Goal: Task Accomplishment & Management: Manage account settings

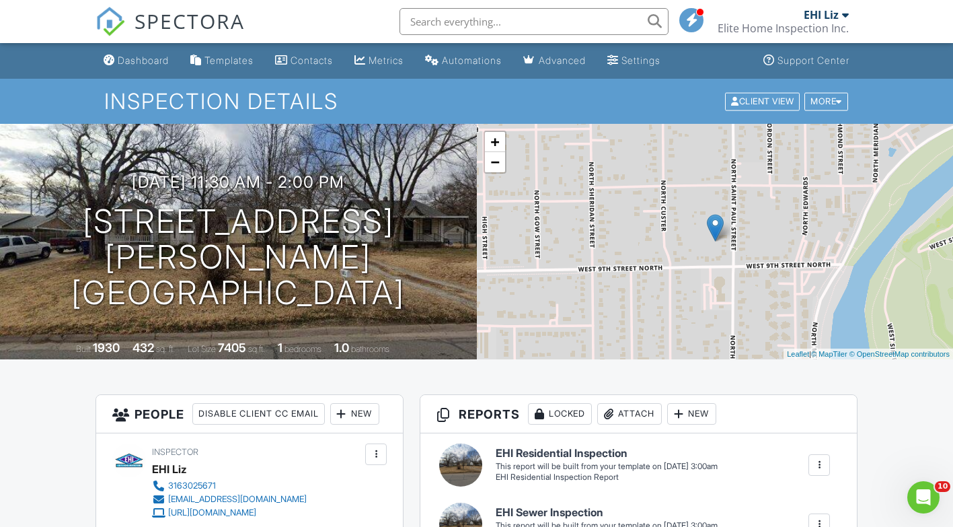
click at [116, 61] on link "Dashboard" at bounding box center [136, 60] width 76 height 25
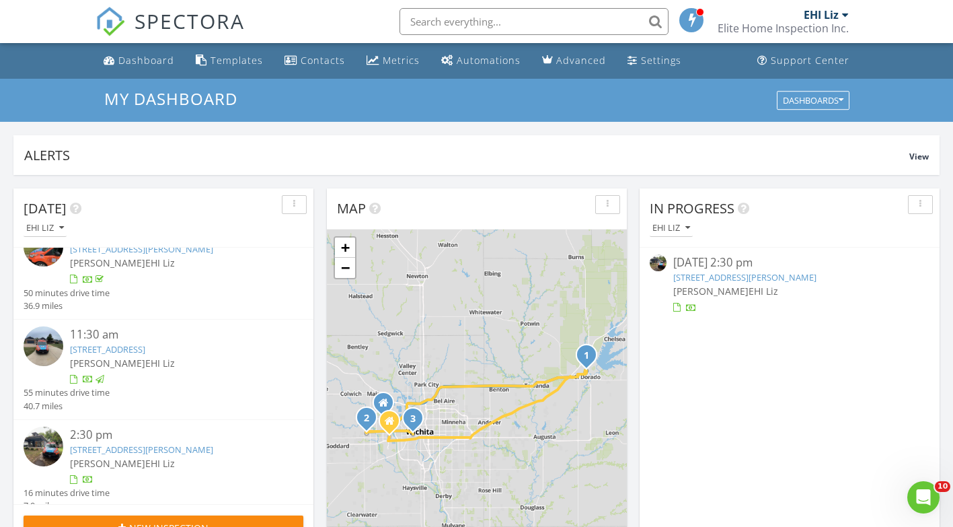
scroll to position [43, 0]
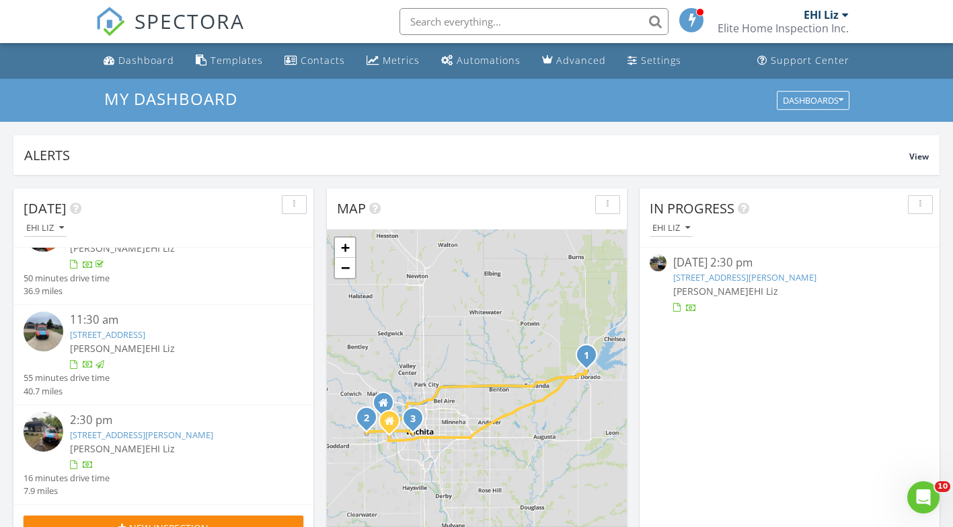
click at [99, 437] on link "236 N Elizabeth St, Wichita, KS 67203" at bounding box center [141, 434] width 143 height 12
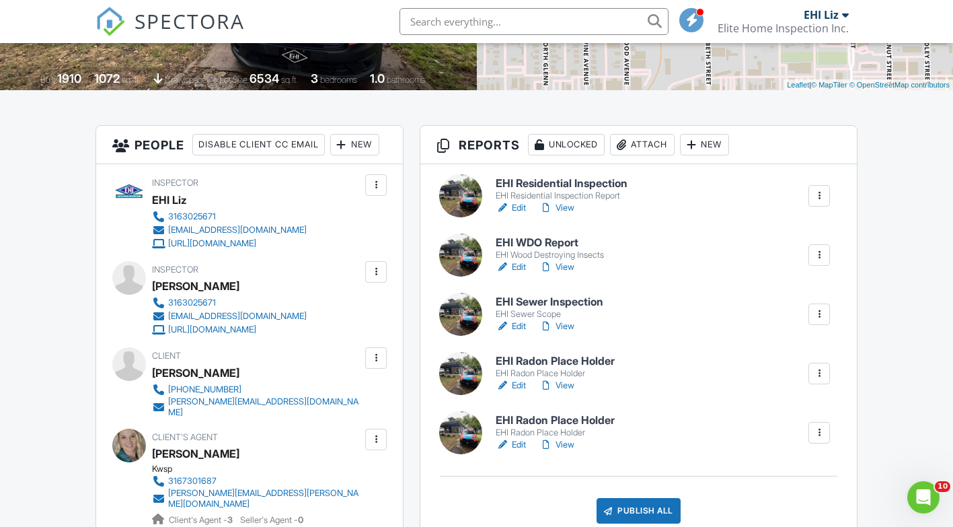
scroll to position [336, 0]
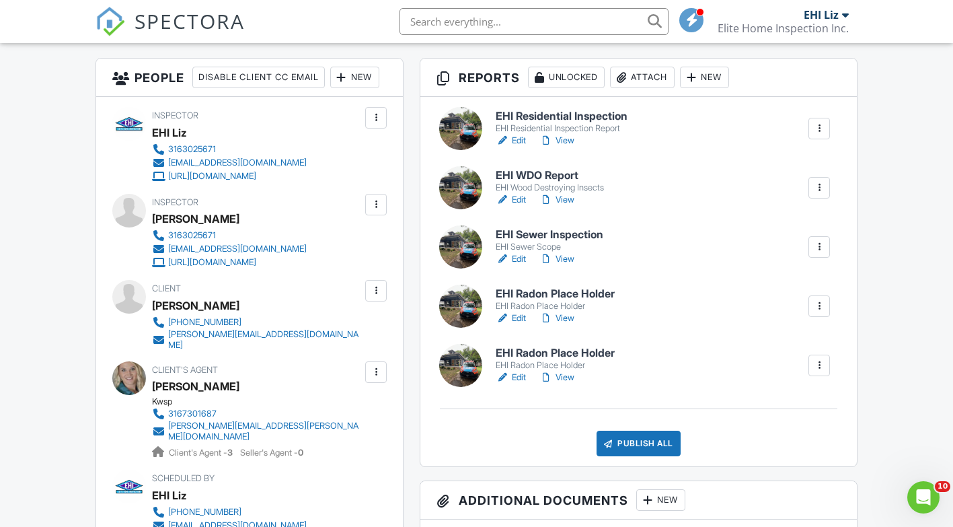
click at [540, 170] on h6 "EHI WDO Report" at bounding box center [550, 176] width 108 height 12
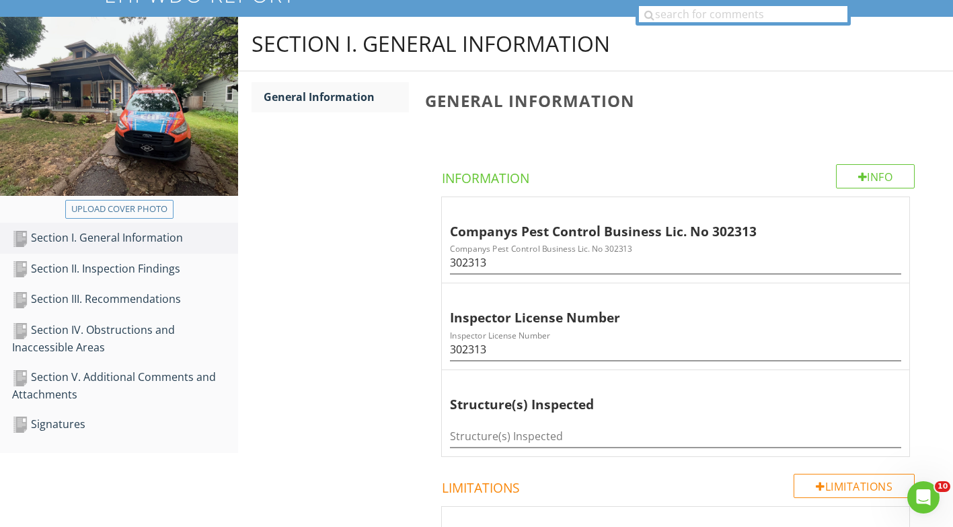
scroll to position [269, 0]
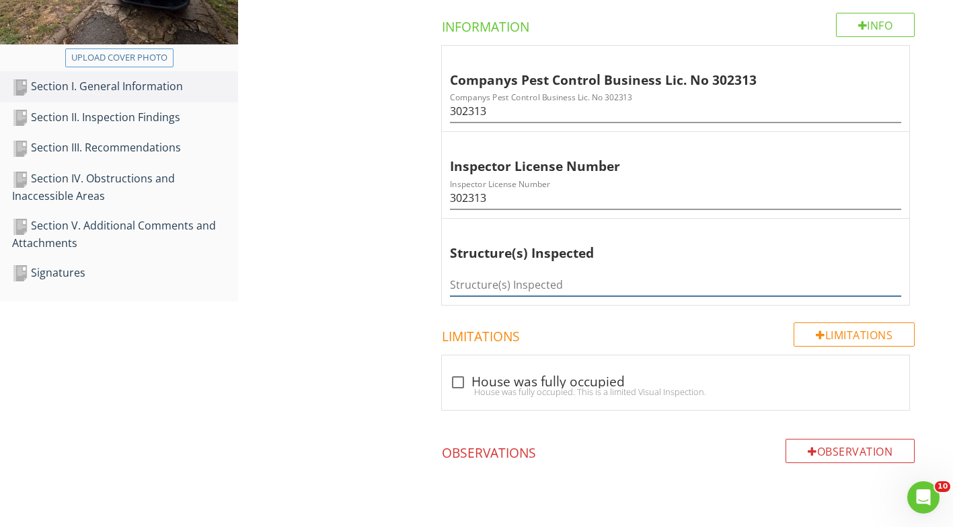
click at [522, 284] on input "Structure(s) Inspected" at bounding box center [675, 285] width 451 height 22
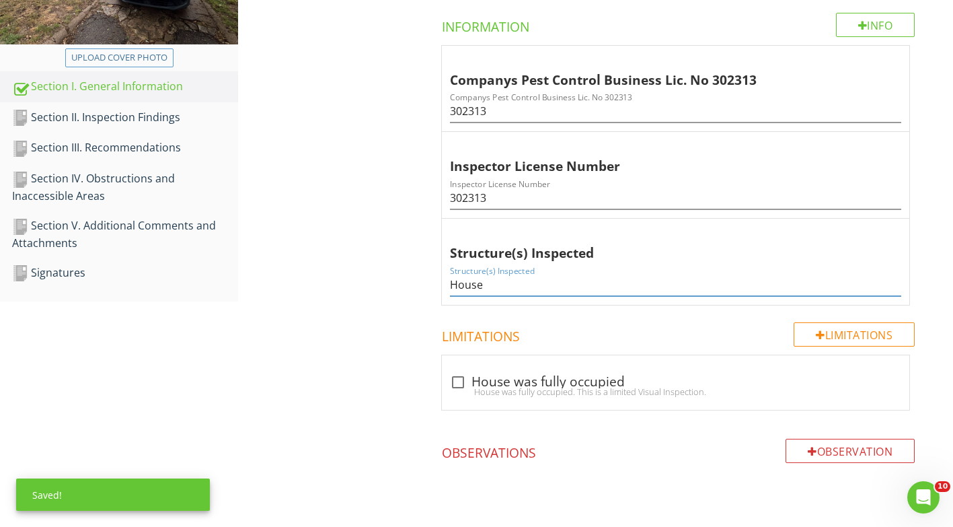
type input "House"
click at [100, 149] on div "Section III. Recommendations" at bounding box center [125, 147] width 226 height 17
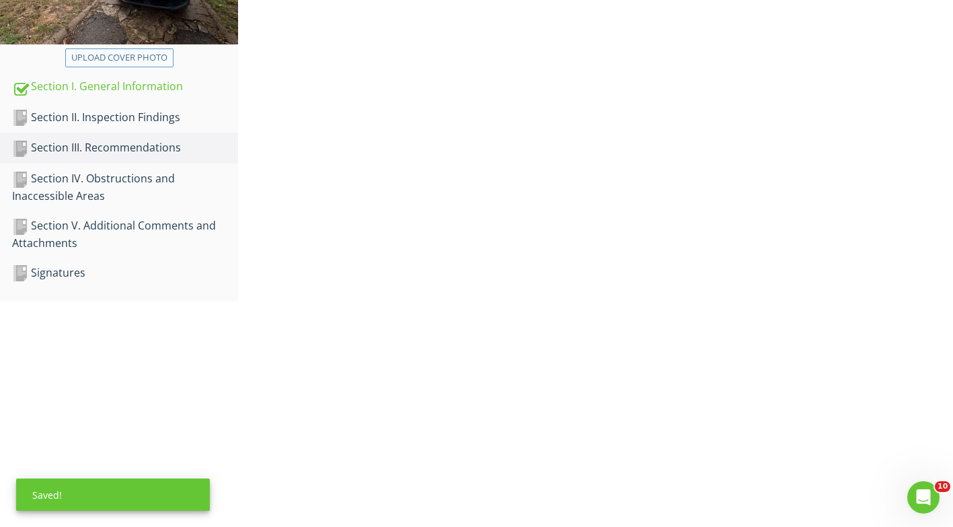
scroll to position [185, 0]
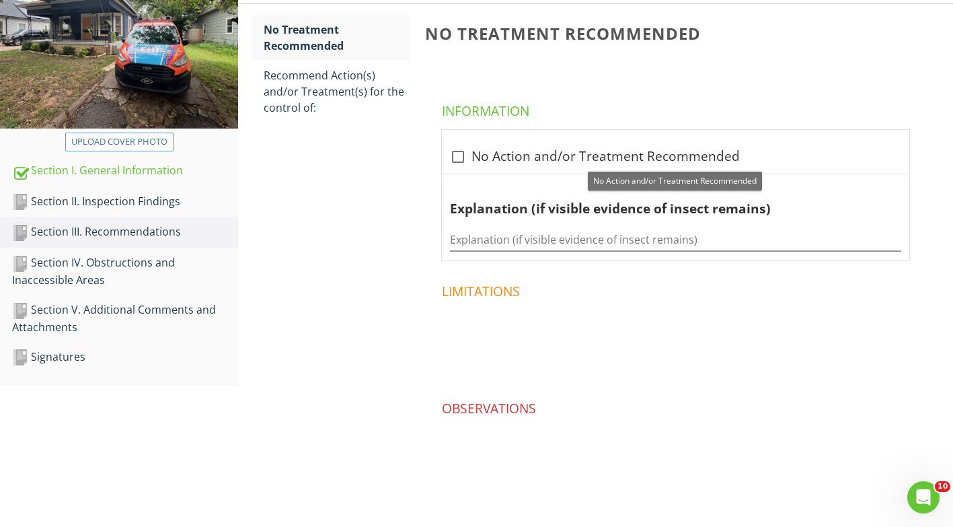
click at [462, 158] on div at bounding box center [458, 156] width 23 height 23
checkbox input "true"
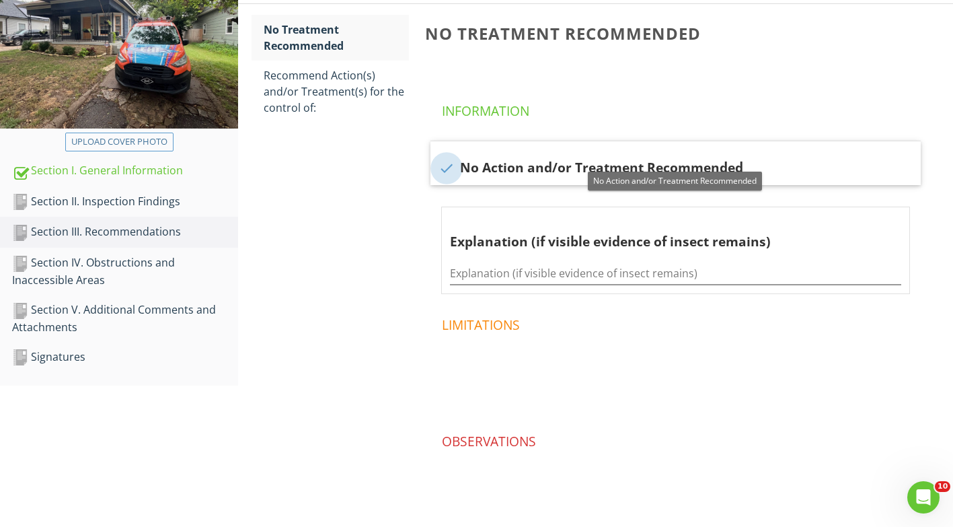
scroll to position [219, 0]
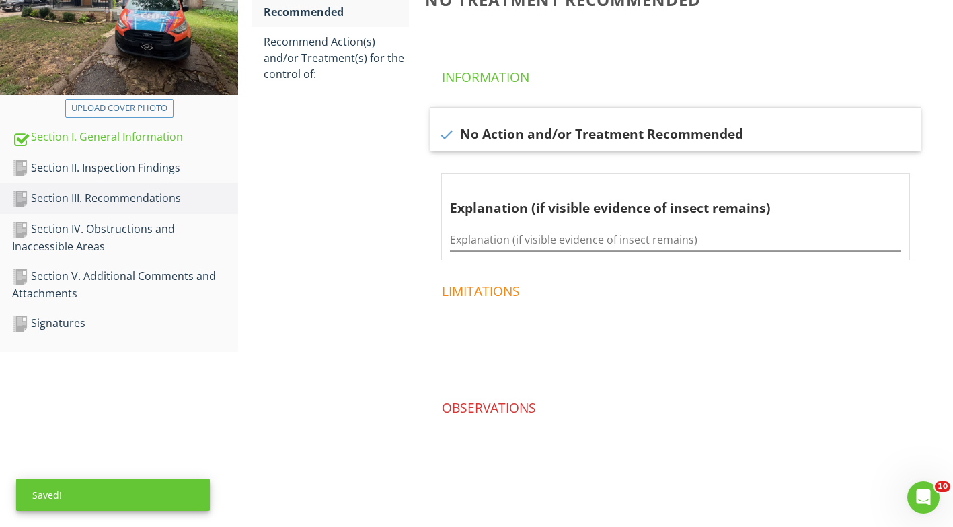
click at [110, 227] on div "Section IV. Obstructions and Inaccessible Areas" at bounding box center [125, 238] width 226 height 34
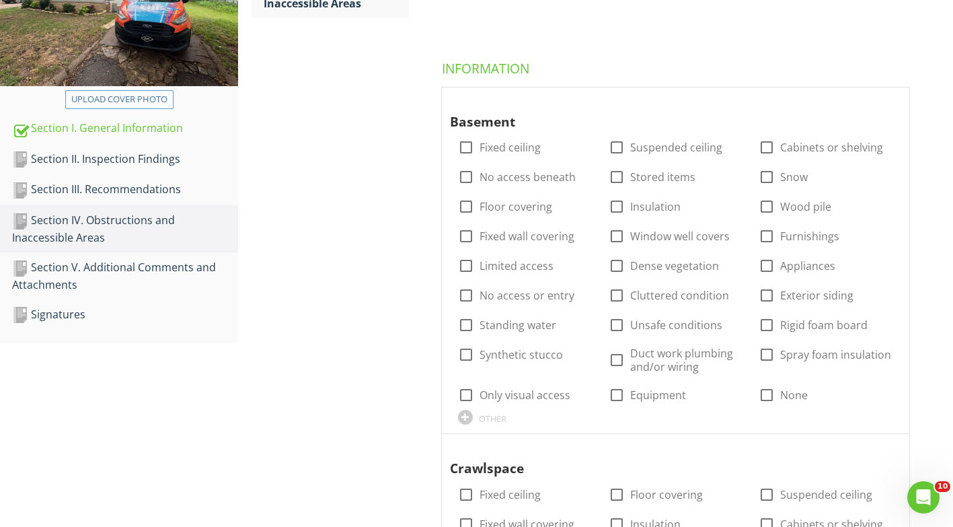
scroll to position [269, 0]
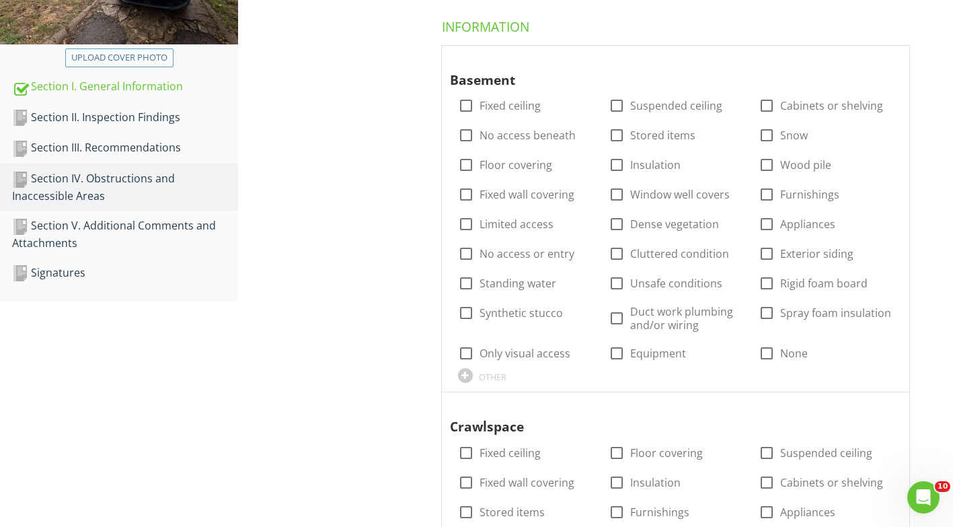
click at [764, 355] on div at bounding box center [766, 353] width 23 height 23
checkbox input "true"
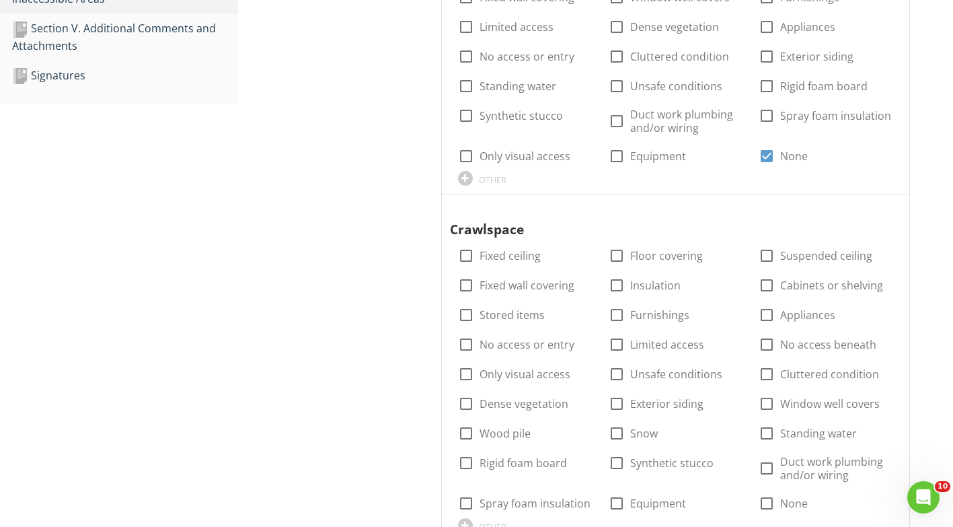
scroll to position [471, 0]
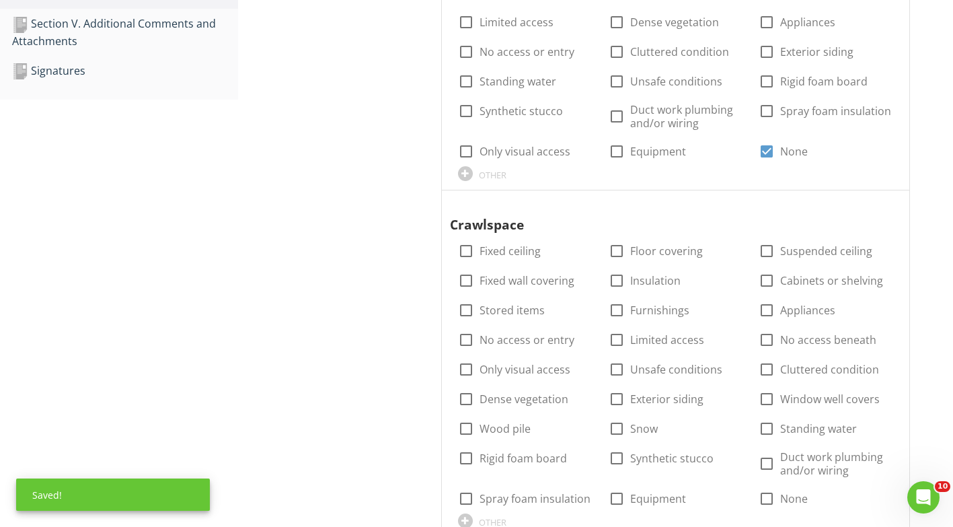
click at [461, 254] on div at bounding box center [466, 250] width 23 height 23
checkbox input "true"
click at [463, 277] on div at bounding box center [466, 280] width 23 height 23
checkbox input "true"
click at [611, 252] on div at bounding box center [616, 250] width 23 height 23
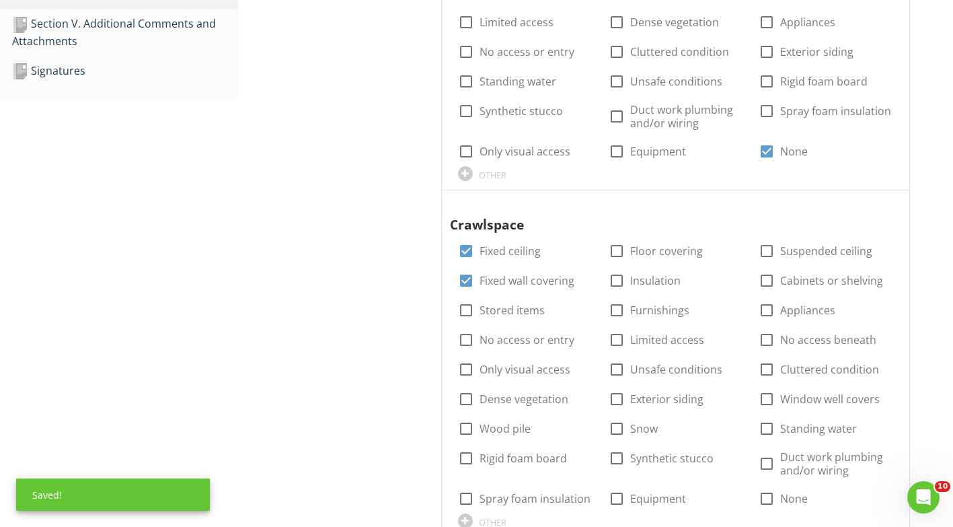
checkbox input "true"
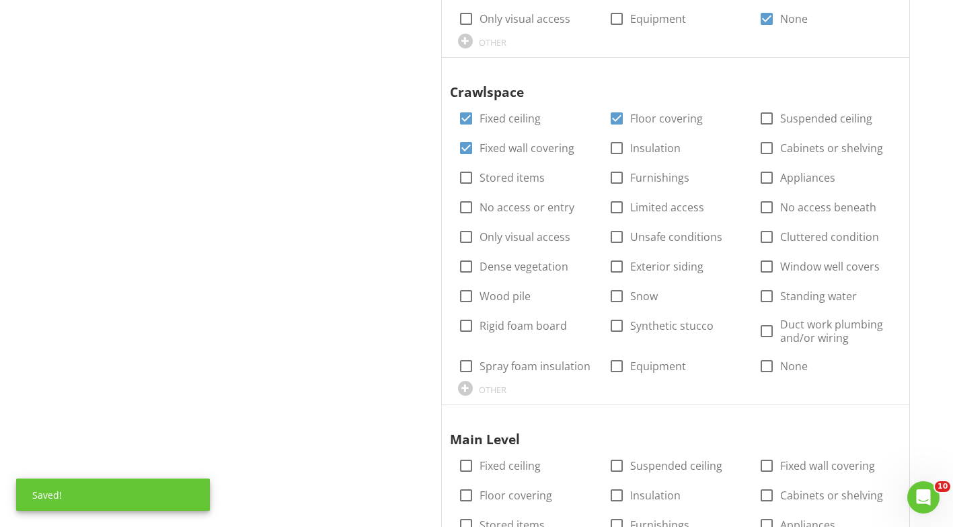
scroll to position [605, 0]
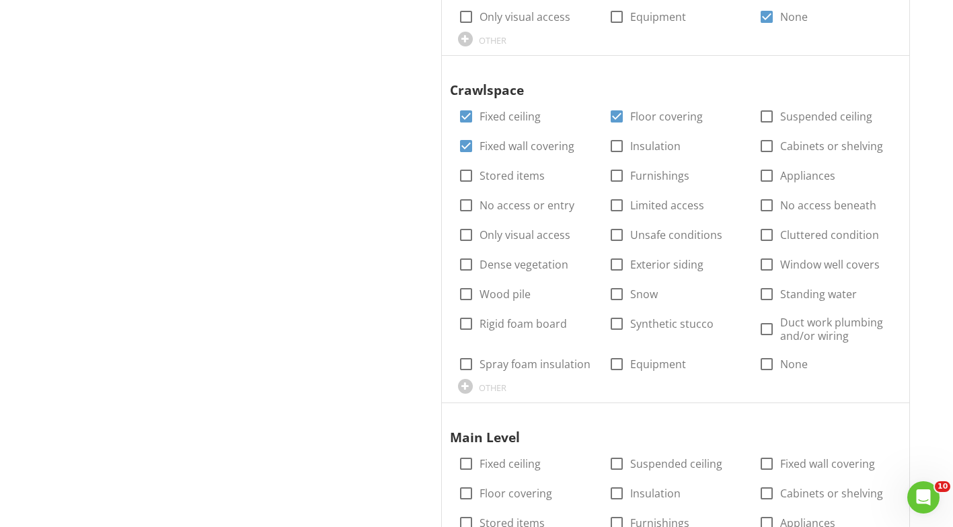
click at [768, 333] on div at bounding box center [766, 328] width 23 height 23
checkbox input "true"
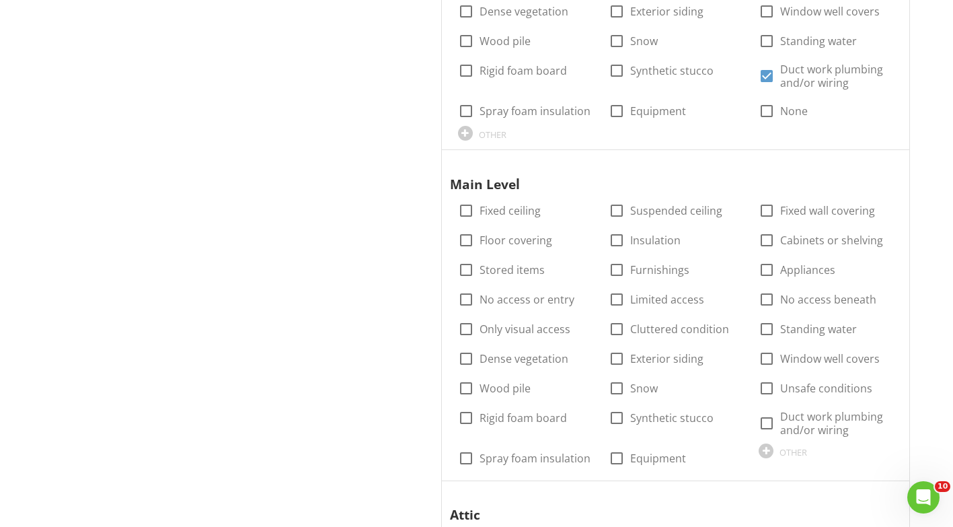
scroll to position [874, 0]
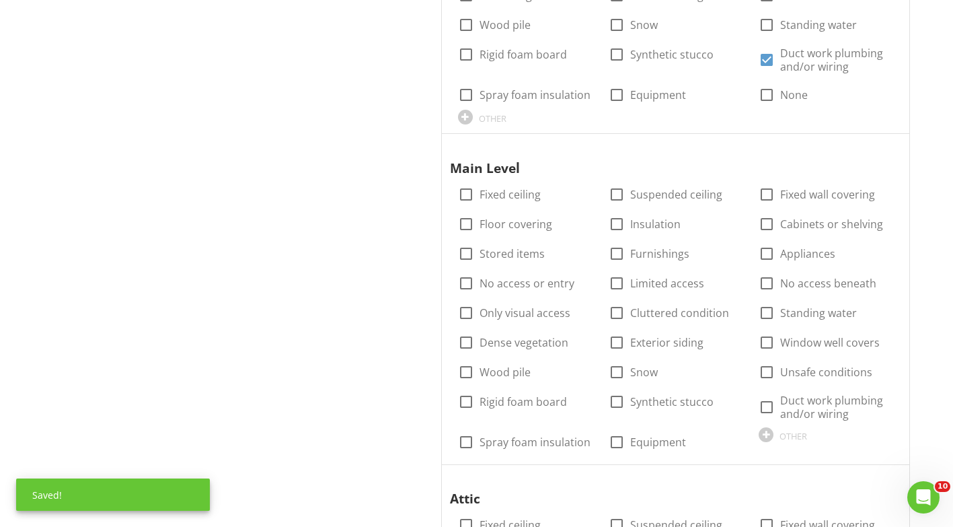
click at [466, 197] on div at bounding box center [466, 194] width 23 height 23
checkbox input "true"
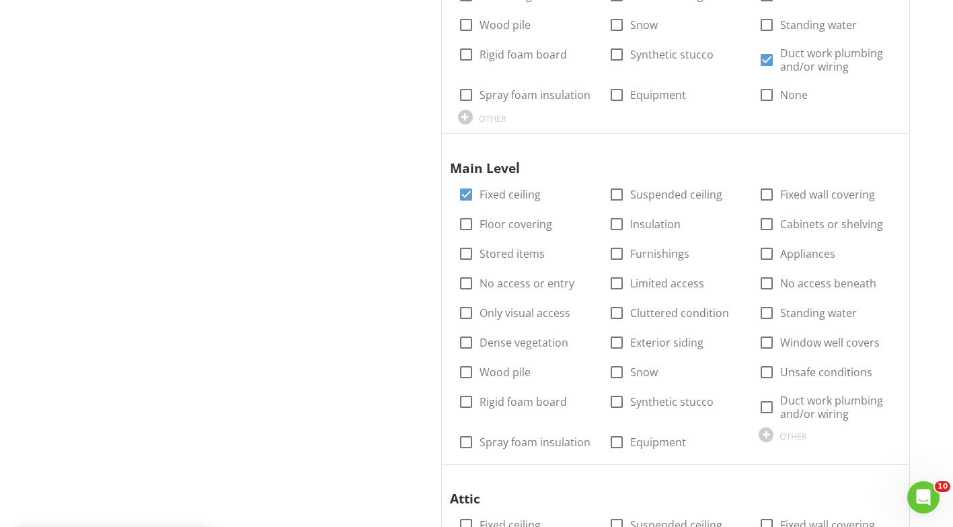
click at [465, 221] on div at bounding box center [466, 224] width 23 height 23
checkbox input "true"
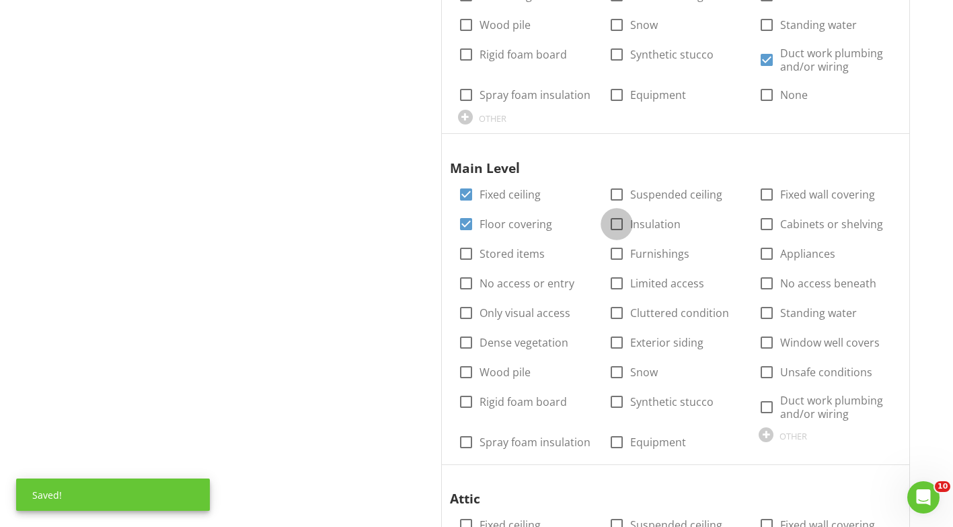
click at [617, 220] on div at bounding box center [616, 224] width 23 height 23
checkbox input "true"
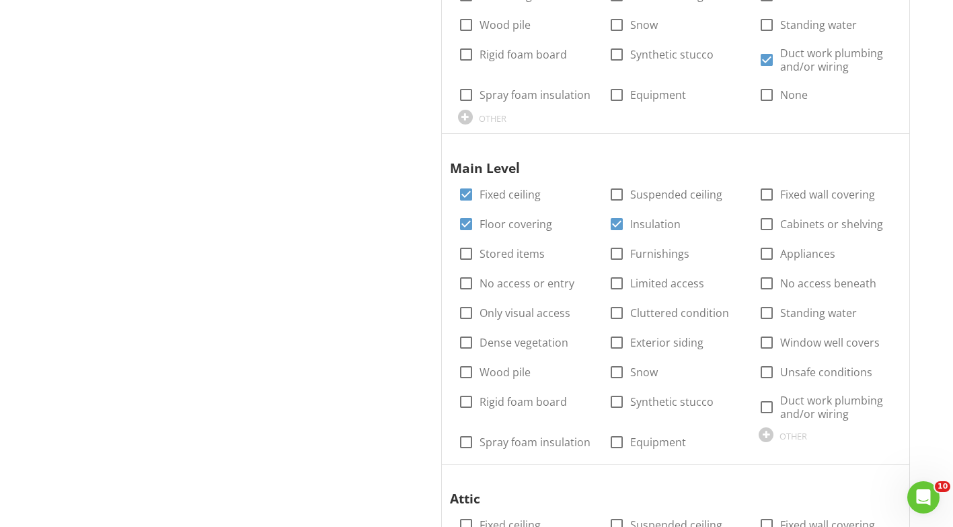
click at [767, 199] on div at bounding box center [766, 194] width 23 height 23
checkbox input "true"
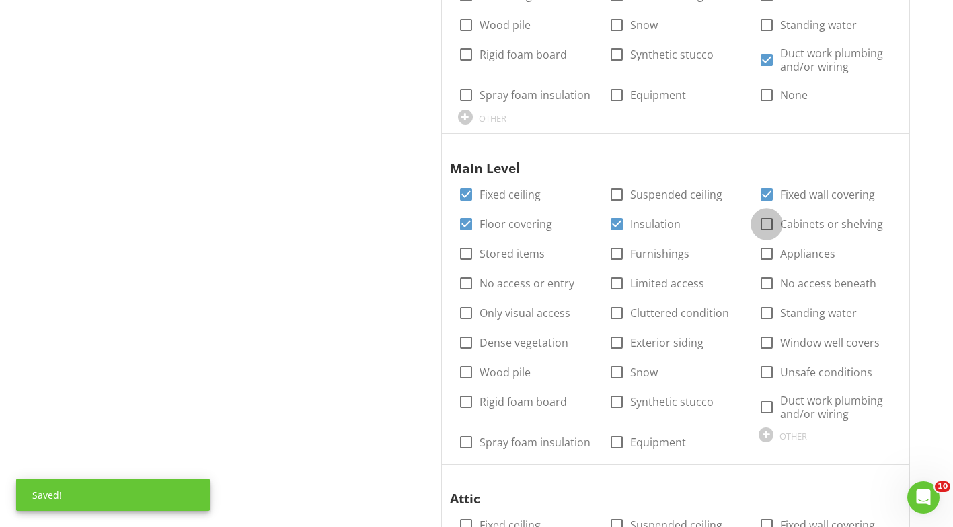
click at [765, 225] on div at bounding box center [766, 224] width 23 height 23
checkbox input "true"
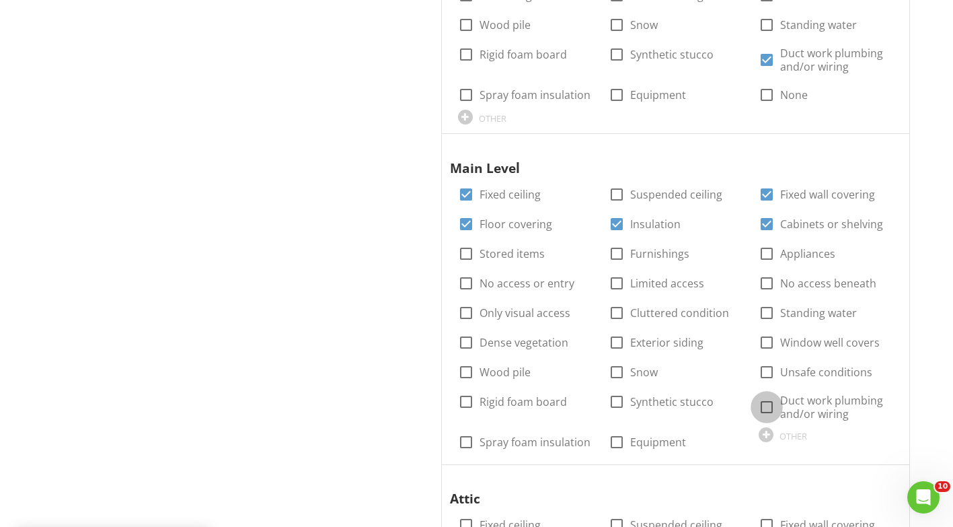
click at [772, 410] on div at bounding box center [766, 407] width 23 height 23
checkbox input "true"
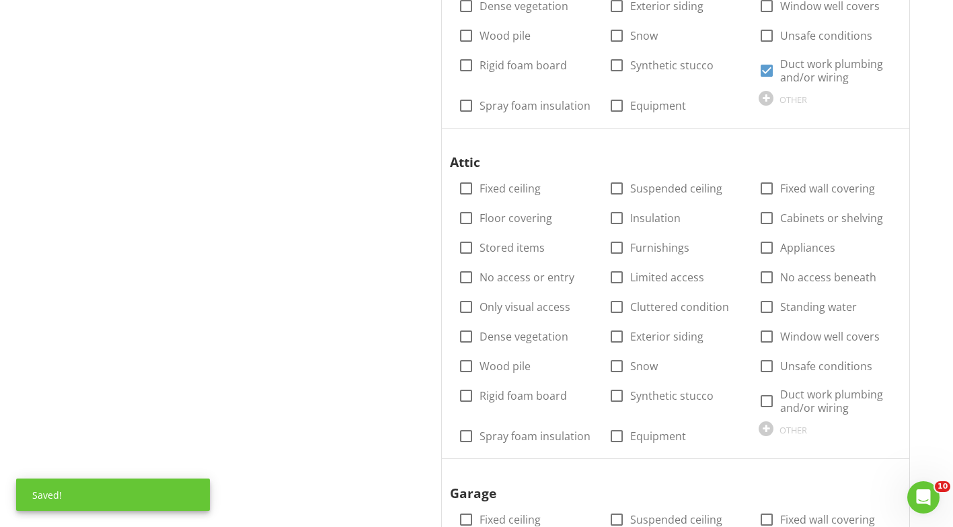
scroll to position [1278, 0]
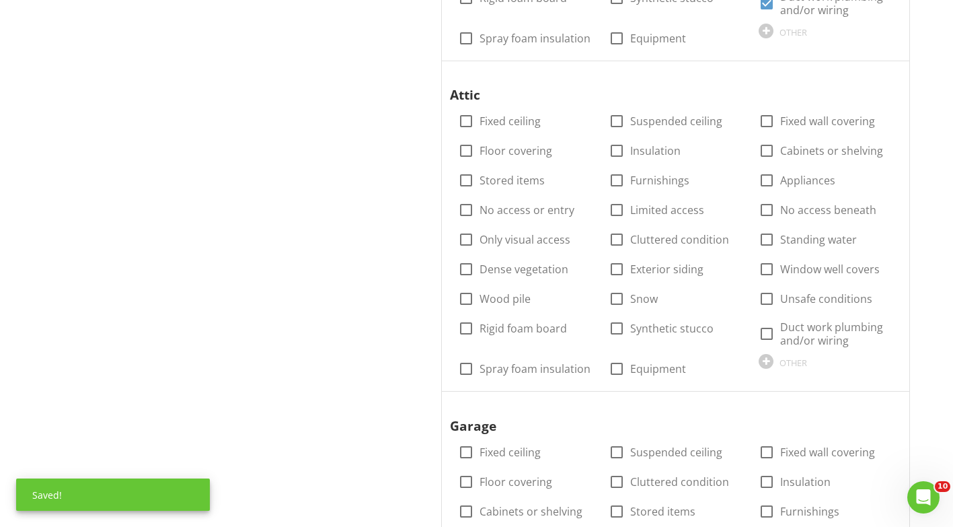
click at [468, 125] on div at bounding box center [466, 121] width 23 height 23
checkbox input "true"
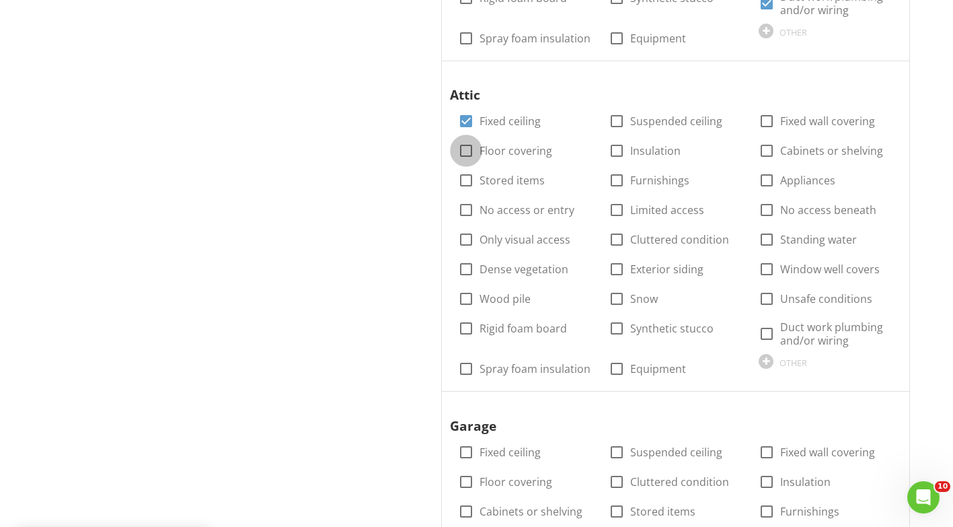
click at [470, 151] on div at bounding box center [466, 150] width 23 height 23
checkbox input "true"
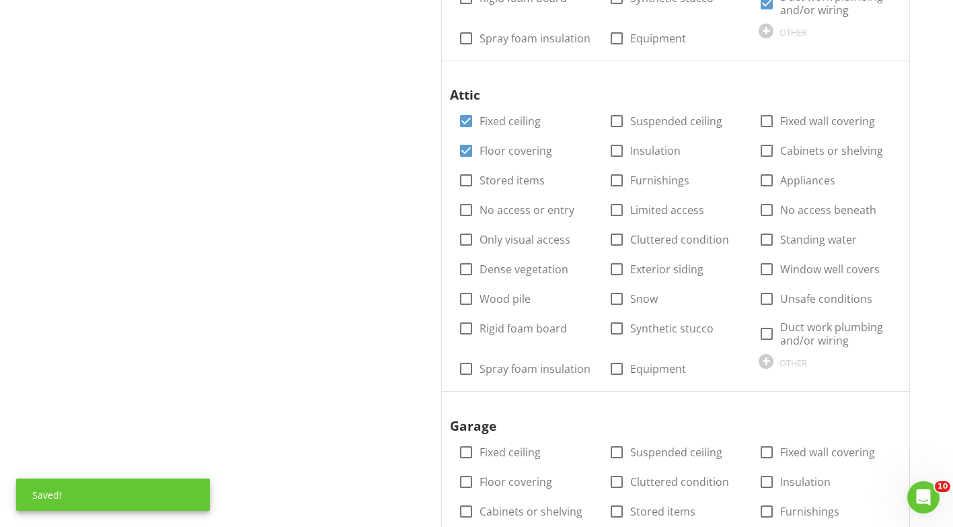
click at [618, 148] on div at bounding box center [616, 150] width 23 height 23
checkbox input "true"
click at [767, 121] on div at bounding box center [766, 121] width 23 height 23
checkbox input "true"
click at [764, 344] on div at bounding box center [766, 333] width 23 height 23
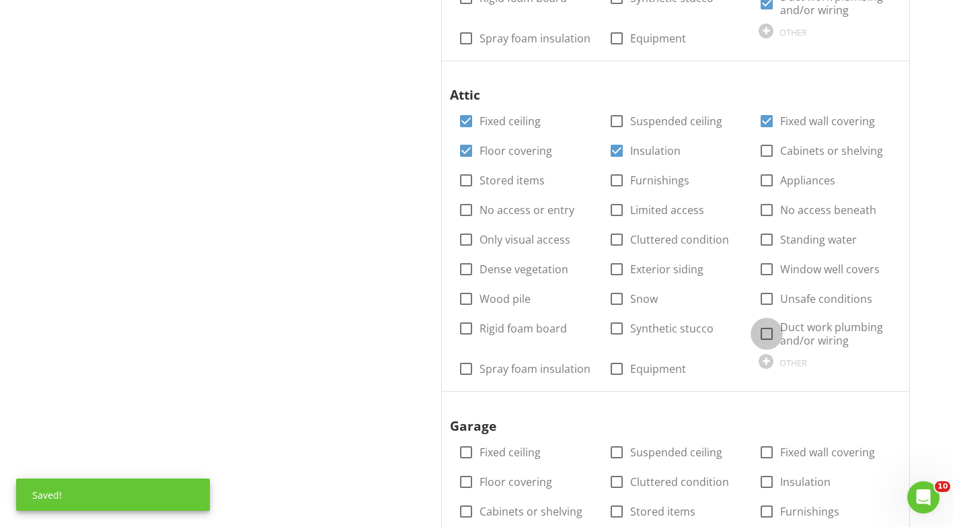
checkbox input "true"
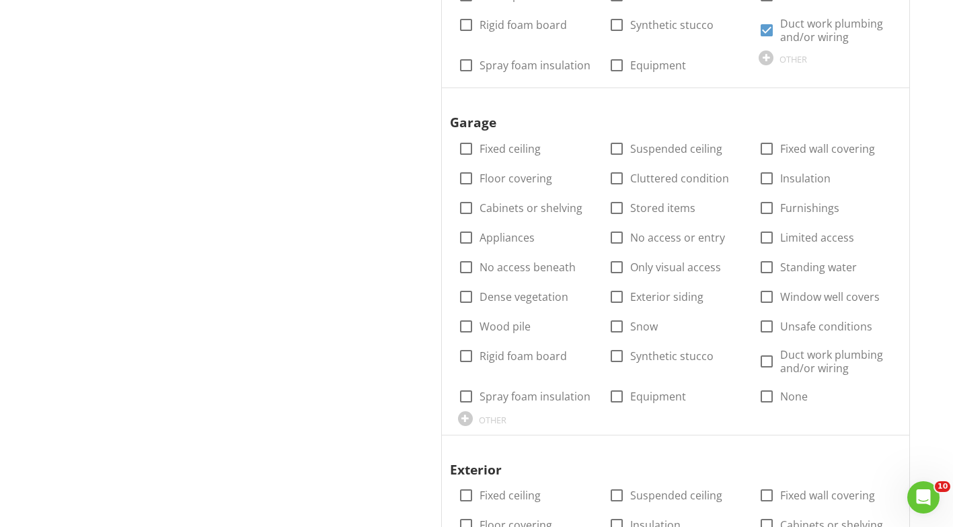
scroll to position [1614, 0]
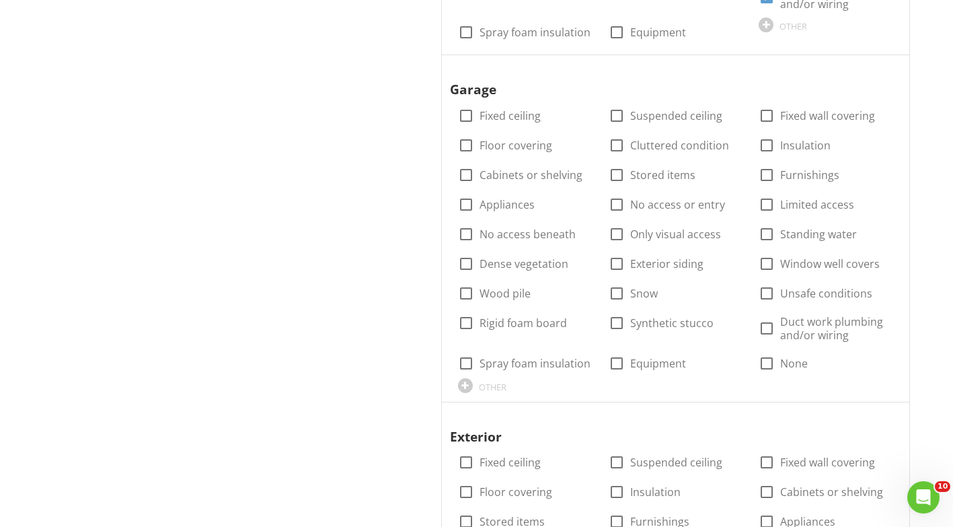
click at [763, 358] on div at bounding box center [766, 363] width 23 height 23
checkbox input "true"
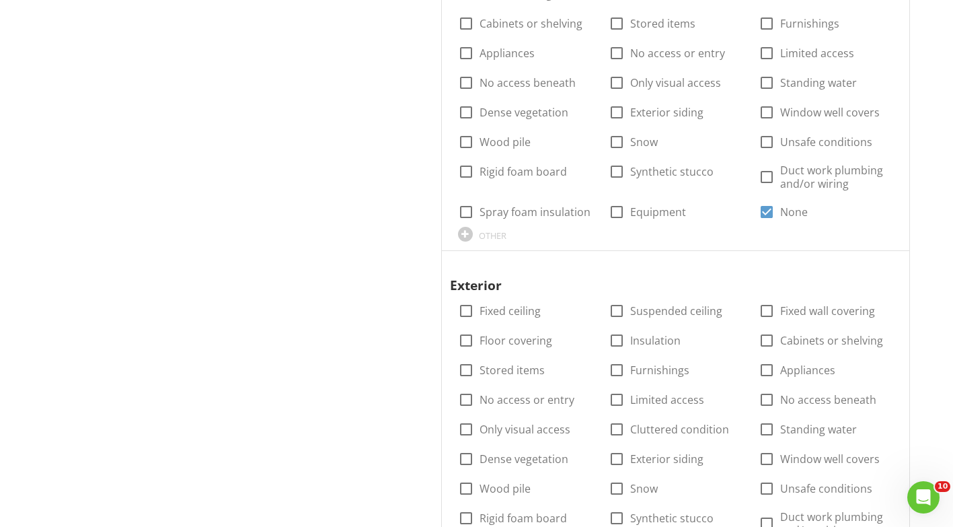
scroll to position [1883, 0]
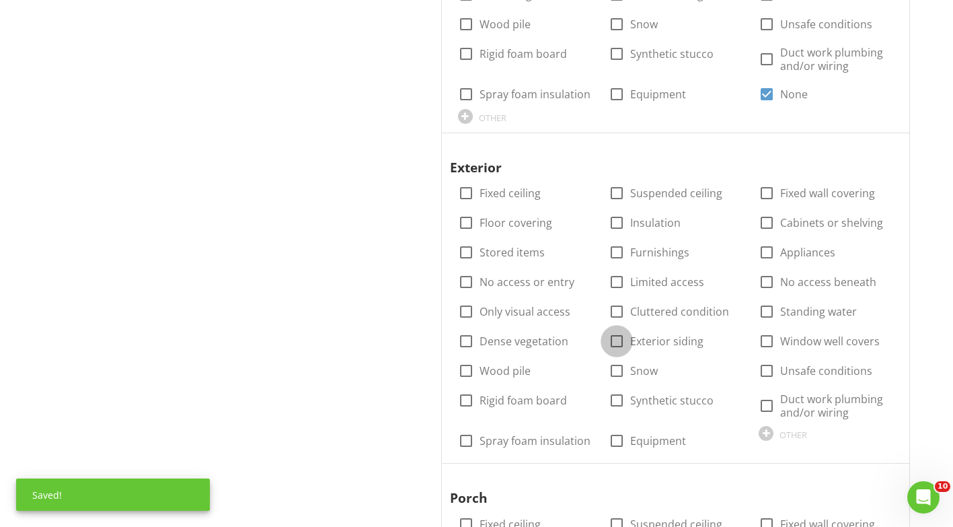
drag, startPoint x: 612, startPoint y: 340, endPoint x: 383, endPoint y: 350, distance: 228.9
click at [613, 340] on div at bounding box center [616, 341] width 23 height 23
checkbox input "true"
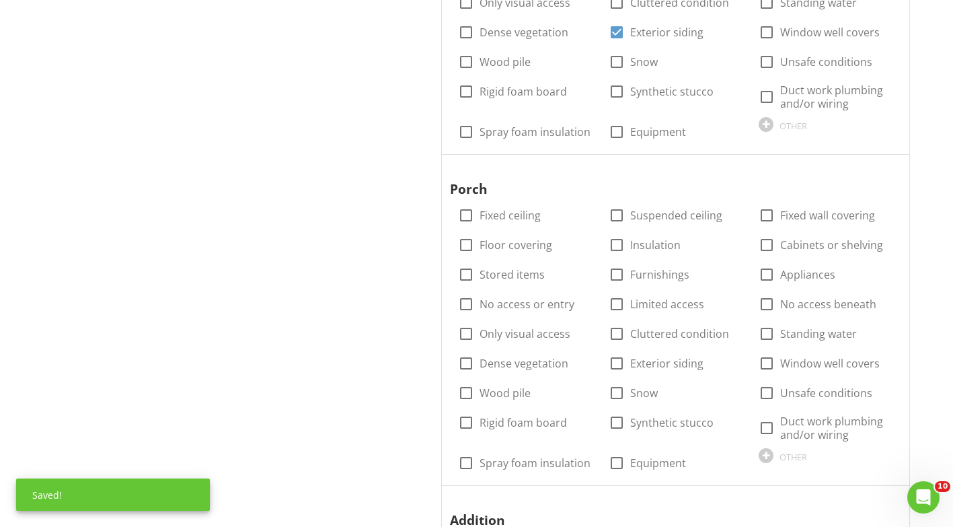
scroll to position [2220, 0]
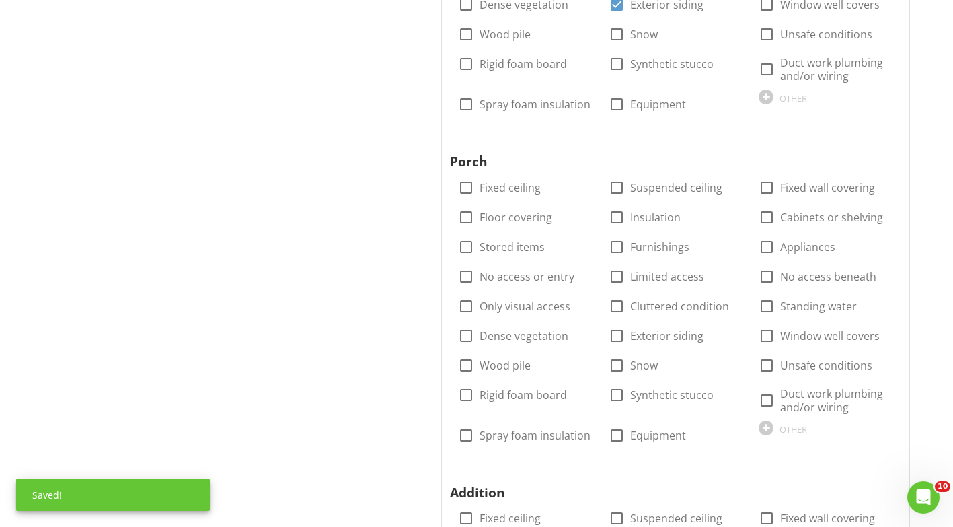
click at [611, 335] on div at bounding box center [616, 335] width 23 height 23
checkbox input "true"
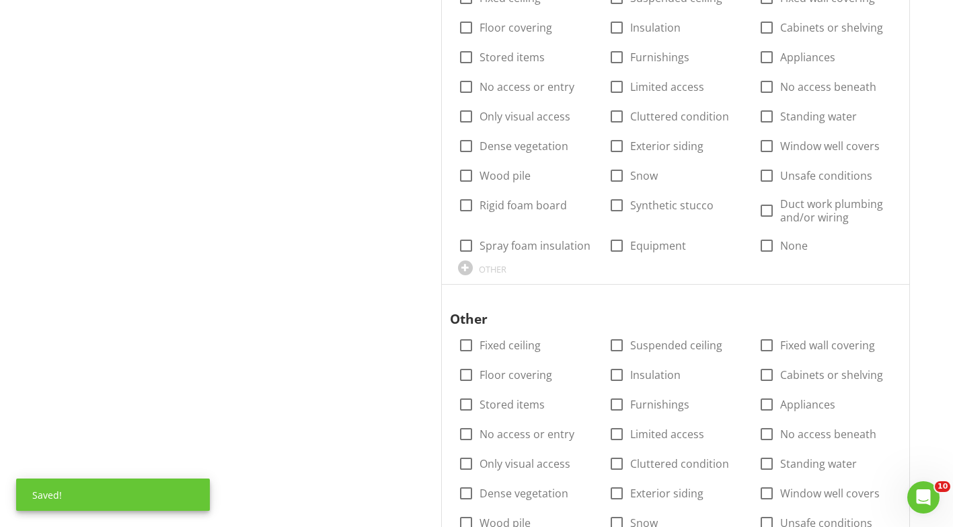
scroll to position [2758, 0]
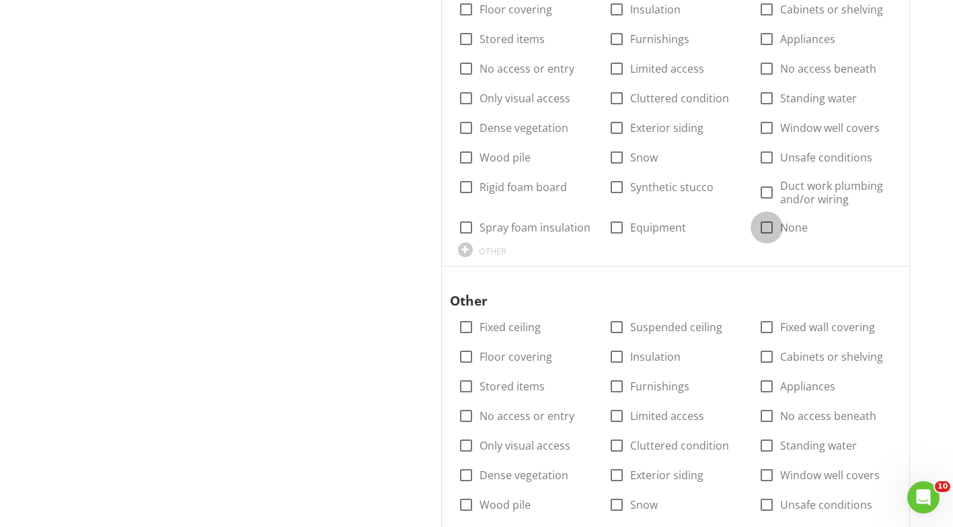
click at [764, 229] on div at bounding box center [766, 227] width 23 height 23
checkbox input "true"
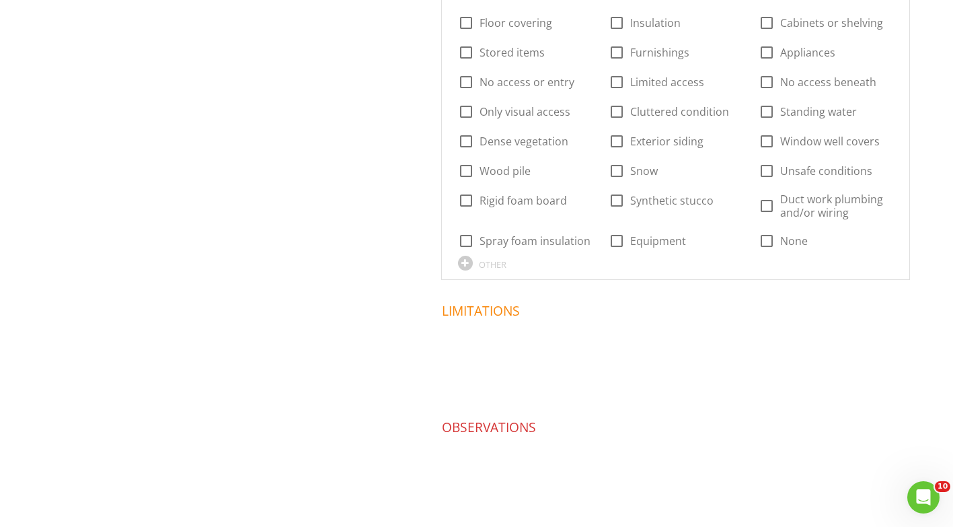
scroll to position [3094, 0]
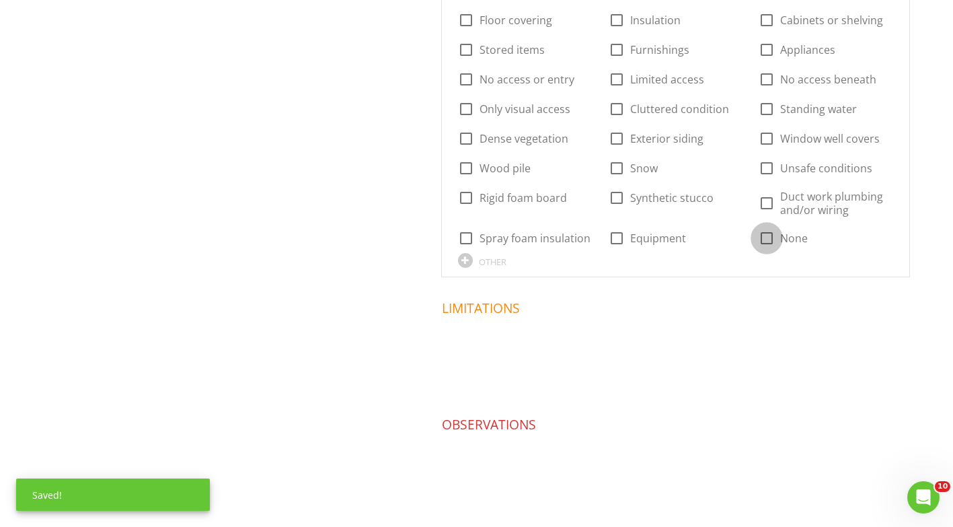
click at [764, 239] on div at bounding box center [766, 238] width 23 height 23
checkbox input "true"
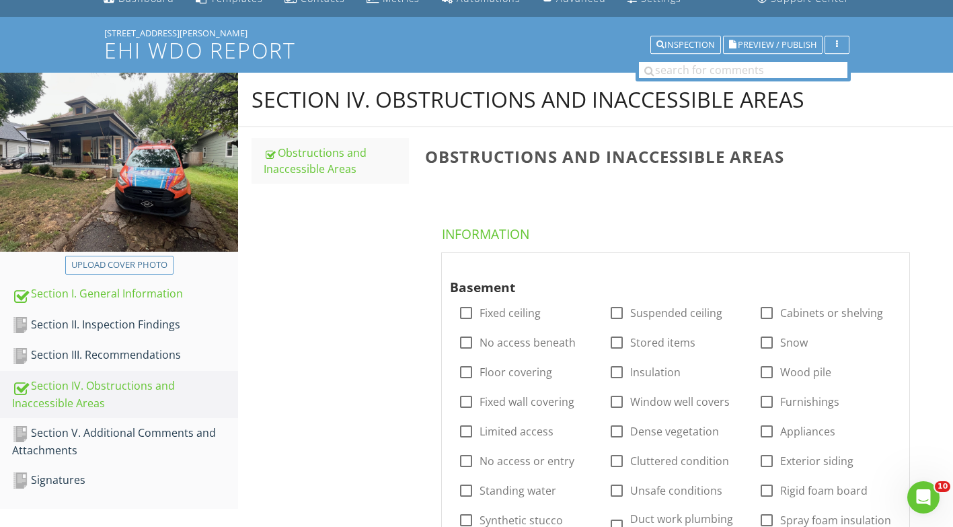
scroll to position [0, 0]
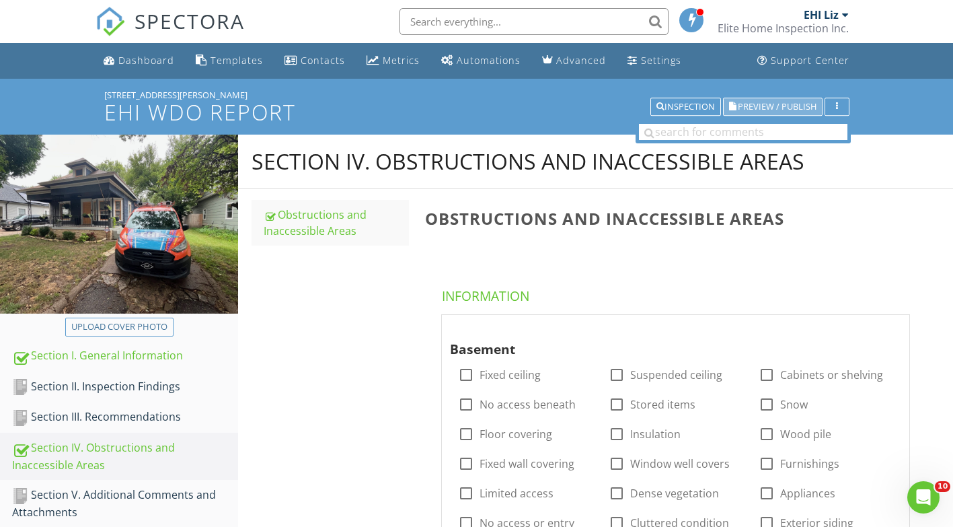
click at [755, 104] on span "Preview / Publish" at bounding box center [777, 106] width 79 height 9
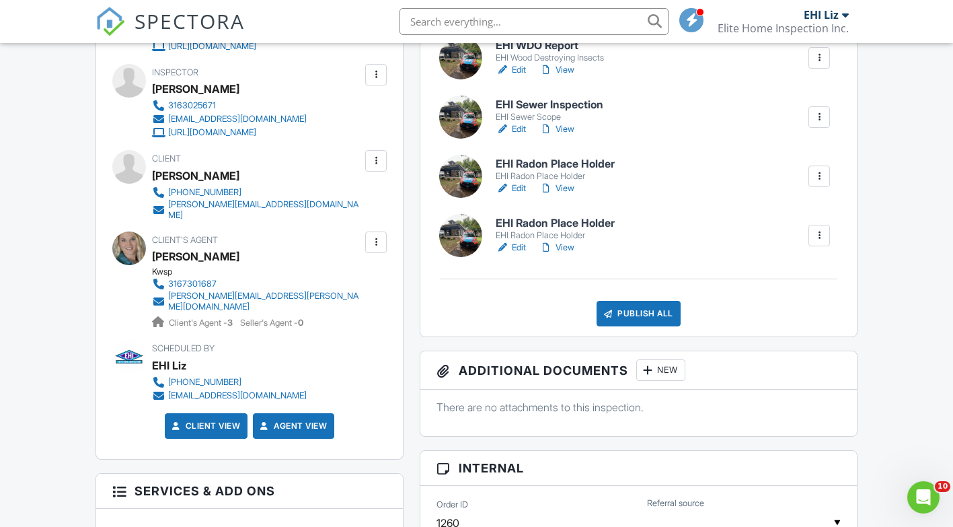
scroll to position [471, 0]
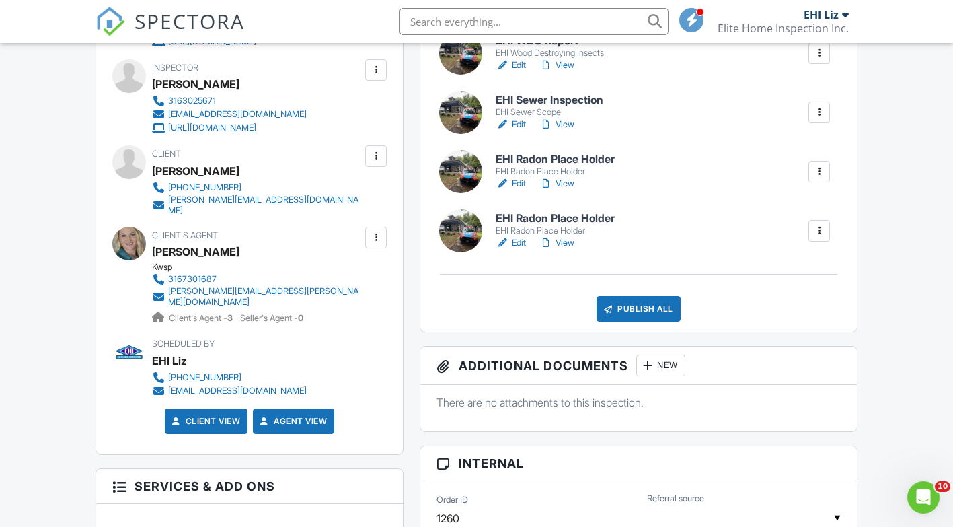
click at [817, 226] on div at bounding box center [819, 230] width 13 height 13
click at [770, 338] on div "Delete" at bounding box center [779, 338] width 28 height 15
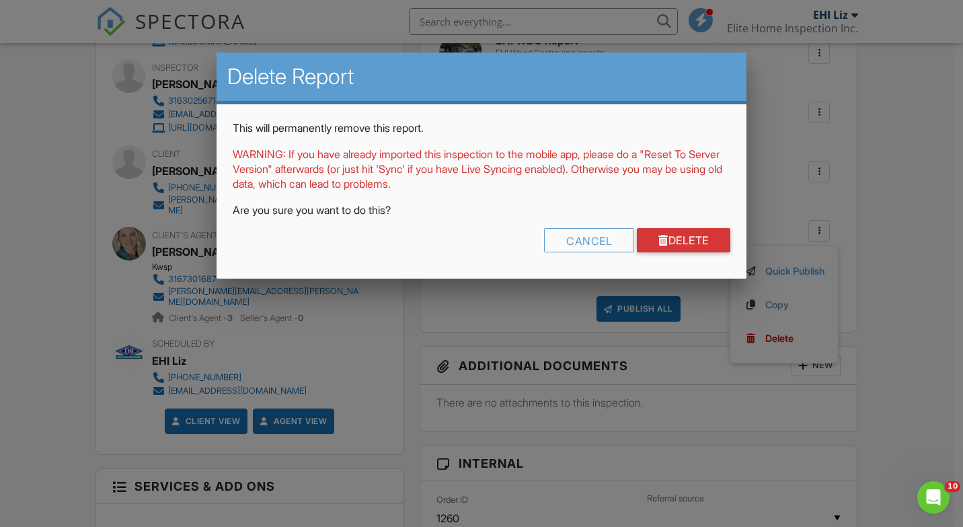
click at [619, 242] on div "Cancel" at bounding box center [589, 240] width 90 height 24
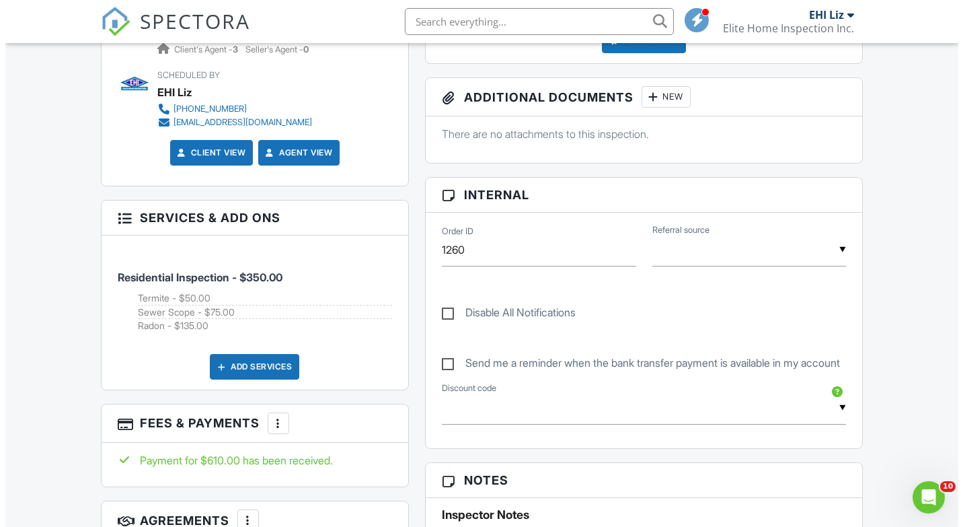
scroll to position [740, 0]
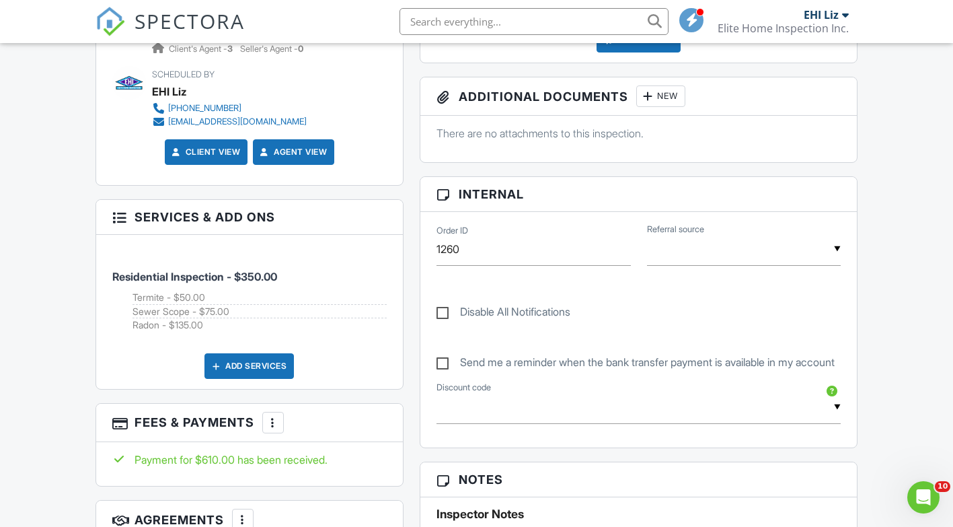
click at [685, 92] on div "New" at bounding box center [660, 96] width 49 height 22
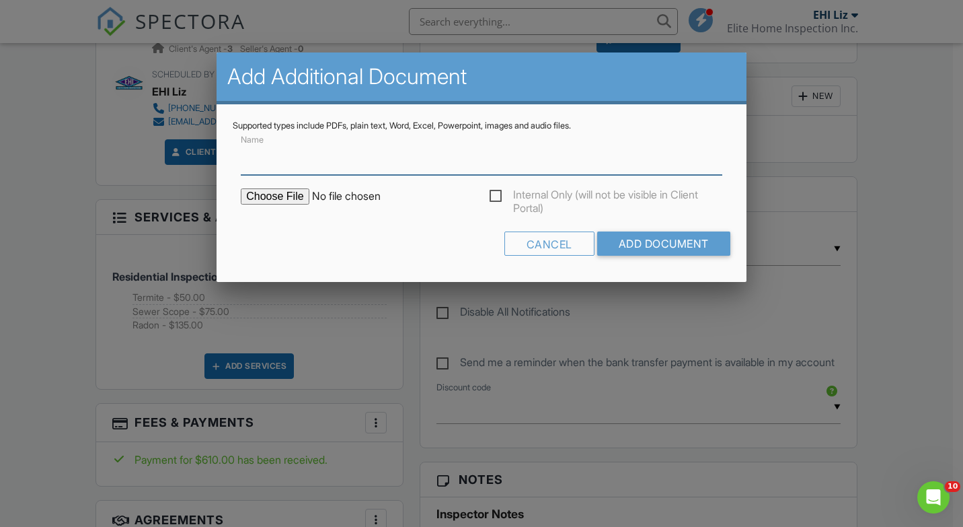
click at [359, 172] on input "Name" at bounding box center [482, 158] width 482 height 33
type input "Termite"
click at [281, 195] on input "file" at bounding box center [355, 196] width 229 height 16
type input "C:\fakepath\236 N [PERSON_NAME].pdf"
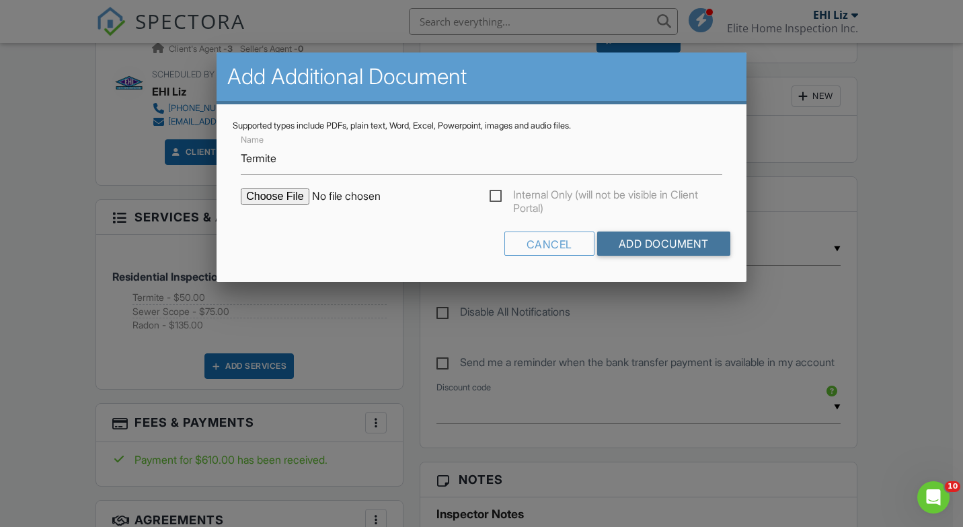
click at [627, 244] on input "Add Document" at bounding box center [663, 243] width 133 height 24
